Goal: Find contact information: Find contact information

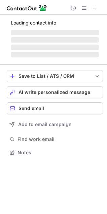
scroll to position [152, 107]
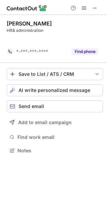
scroll to position [135, 107]
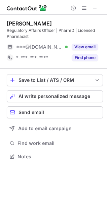
scroll to position [152, 107]
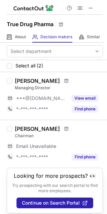
click at [37, 129] on div "[PERSON_NAME]" at bounding box center [37, 129] width 45 height 7
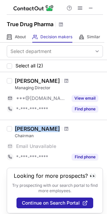
click at [37, 129] on div "[PERSON_NAME]" at bounding box center [37, 129] width 45 height 7
copy div "[PERSON_NAME]"
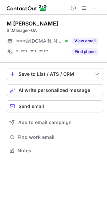
scroll to position [146, 107]
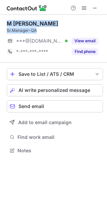
drag, startPoint x: 39, startPoint y: 29, endPoint x: 7, endPoint y: 24, distance: 33.0
click at [7, 24] on div "M [PERSON_NAME]Manager-QA" at bounding box center [55, 26] width 96 height 13
copy div "M [PERSON_NAME]Manager-QA"
click at [37, 31] on div "Sr.Manager-QA" at bounding box center [55, 31] width 96 height 6
drag, startPoint x: 37, startPoint y: 31, endPoint x: 5, endPoint y: 23, distance: 32.4
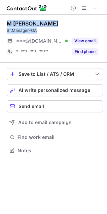
click at [5, 23] on div "M [PERSON_NAME]Manager-QA ***@[DOMAIN_NAME] Verified View email *-***-***-**** …" at bounding box center [53, 88] width 107 height 146
copy div "M [PERSON_NAME]Manager-QA"
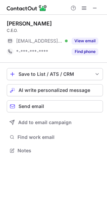
scroll to position [146, 107]
